Goal: Task Accomplishment & Management: Manage account settings

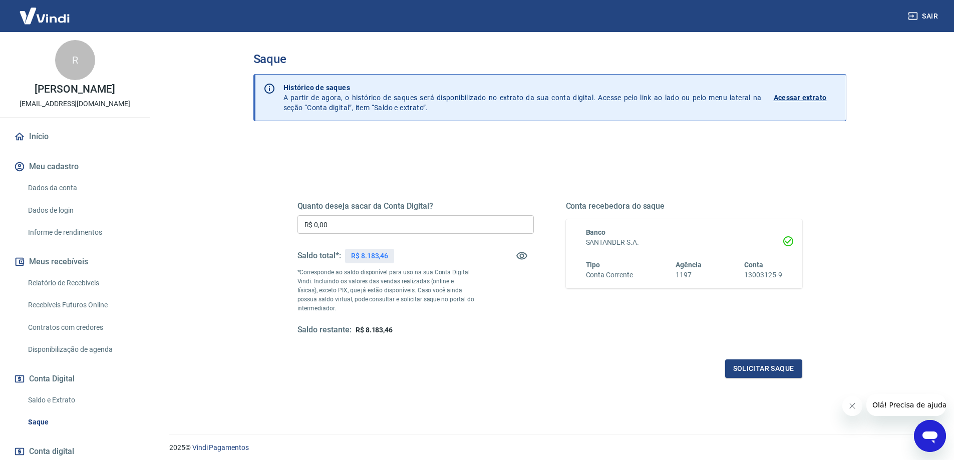
click at [350, 224] on input "R$ 0,00" at bounding box center [416, 224] width 236 height 19
click at [360, 224] on input "R$ 0,00" at bounding box center [416, 224] width 236 height 19
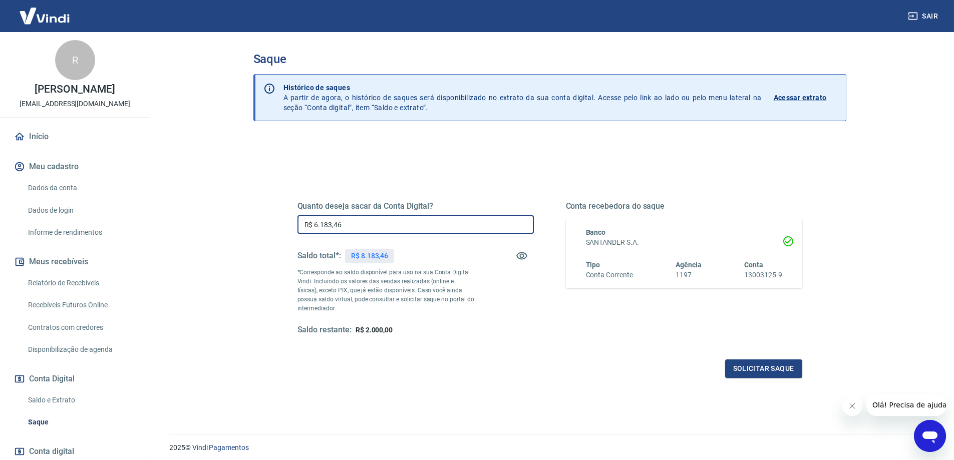
click at [333, 223] on input "R$ 6.183,46" at bounding box center [416, 224] width 236 height 19
type input "R$ 6.200,00"
click at [791, 368] on button "Solicitar saque" at bounding box center [763, 369] width 77 height 19
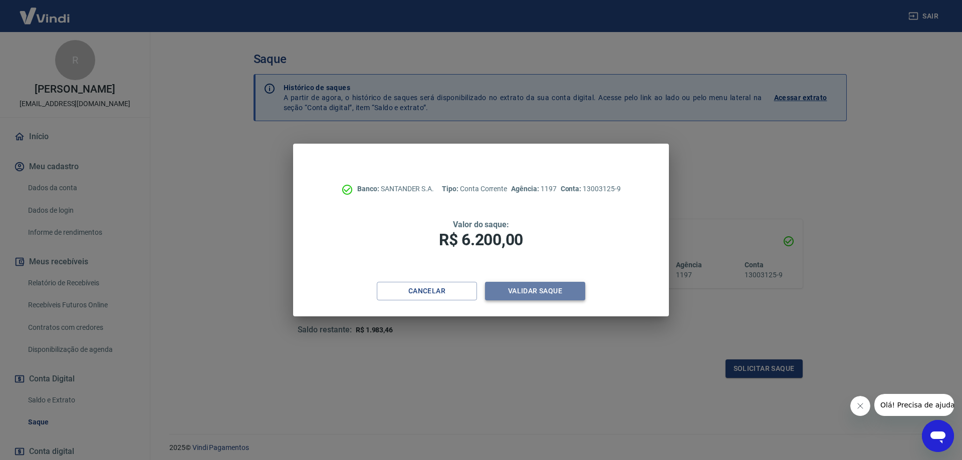
click at [541, 284] on button "Validar saque" at bounding box center [535, 291] width 100 height 19
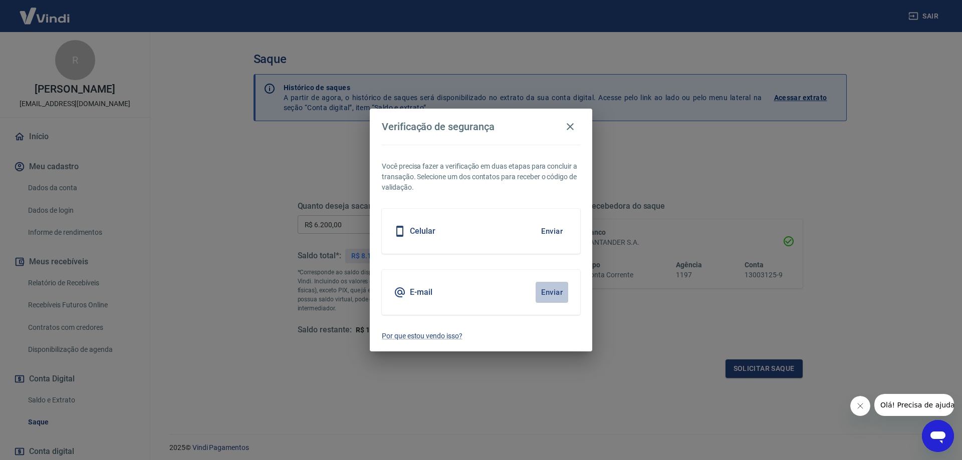
click at [553, 295] on button "Enviar" at bounding box center [552, 292] width 33 height 21
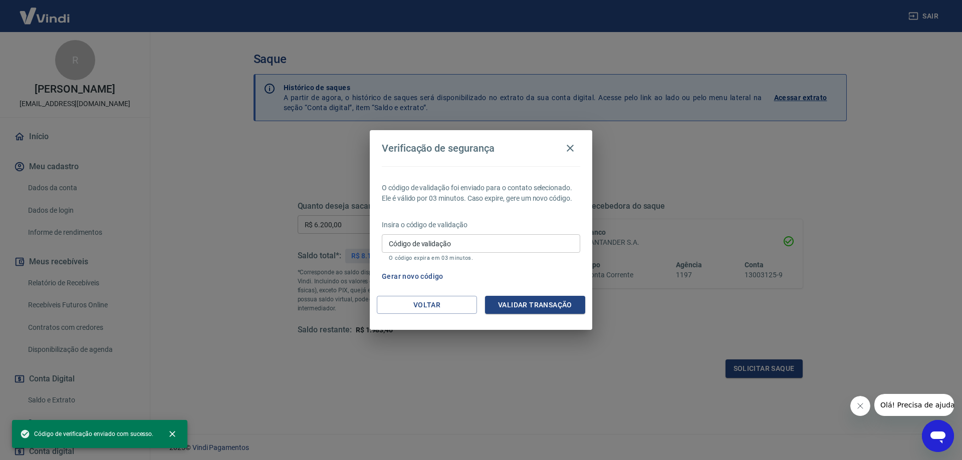
click at [420, 246] on input "Código de validação" at bounding box center [481, 243] width 198 height 19
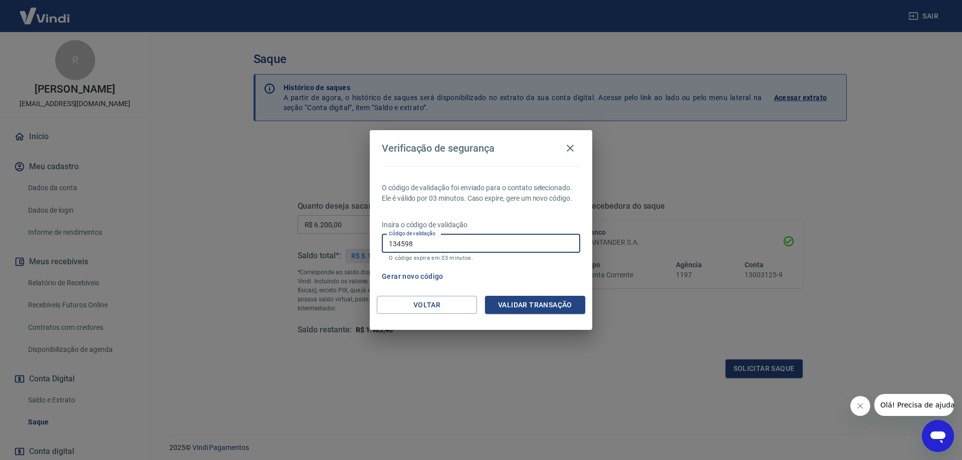
type input "134598"
click at [531, 304] on button "Validar transação" at bounding box center [535, 305] width 100 height 19
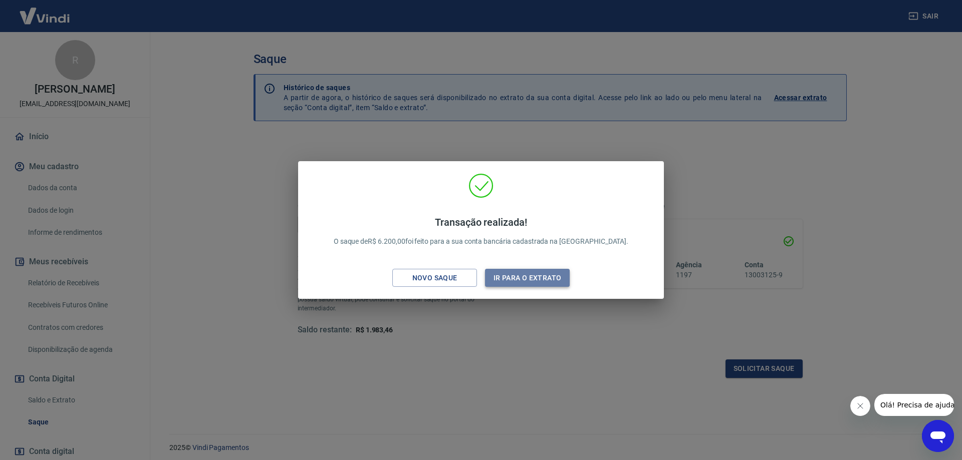
click at [501, 271] on button "Ir para o extrato" at bounding box center [527, 278] width 85 height 19
